Goal: Obtain resource: Obtain resource

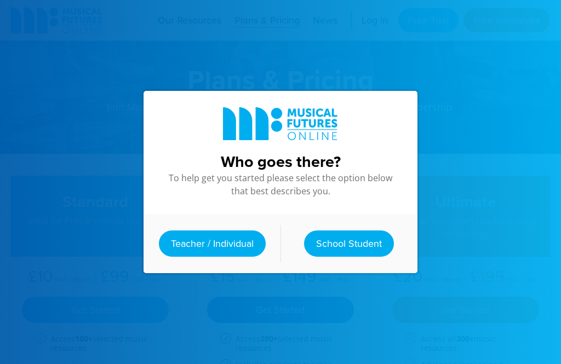
scroll to position [58, 0]
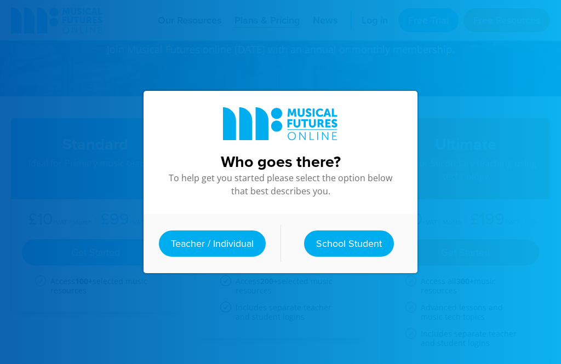
click at [227, 257] on link "Teacher / Individual" at bounding box center [212, 244] width 107 height 26
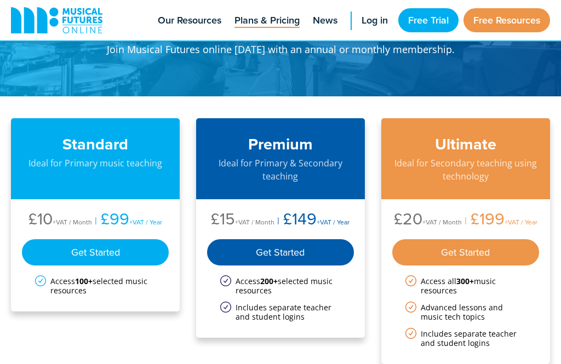
click at [520, 24] on link "Free Resources" at bounding box center [507, 20] width 87 height 24
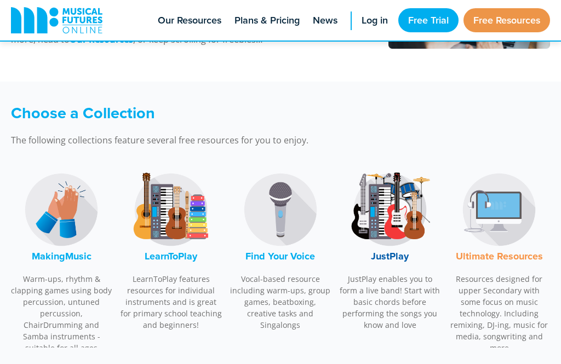
scroll to position [259, 0]
click at [178, 221] on img at bounding box center [171, 210] width 82 height 82
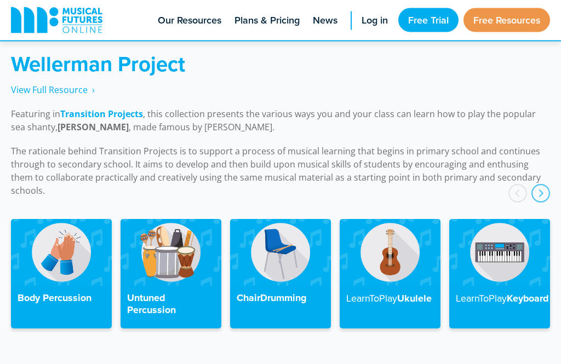
scroll to position [2471, 0]
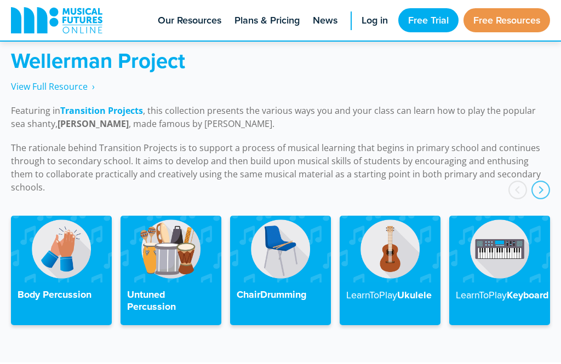
click at [381, 236] on img at bounding box center [390, 249] width 101 height 67
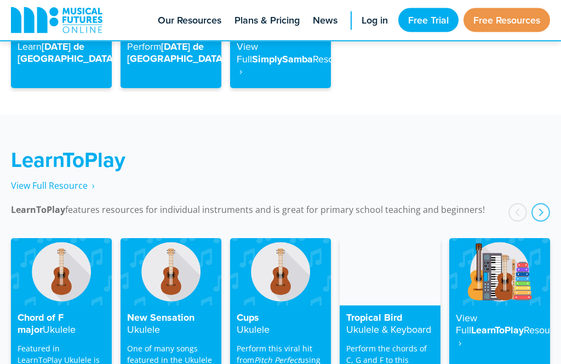
scroll to position [1654, 0]
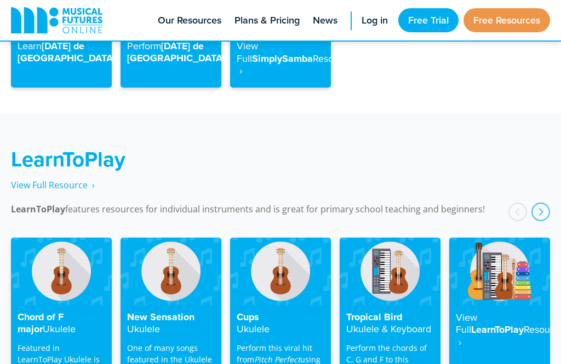
click at [482, 312] on h4 "View Full LearnToPlay Resource ‎ ›" at bounding box center [500, 330] width 88 height 37
